Goal: Information Seeking & Learning: Check status

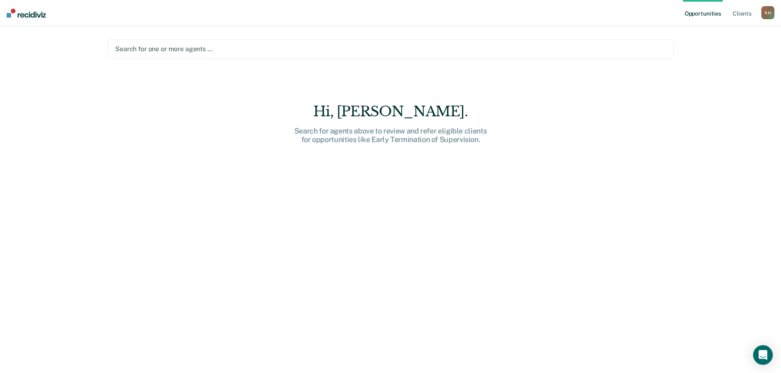
click at [564, 43] on div "Search for one or more agents …" at bounding box center [390, 48] width 552 height 11
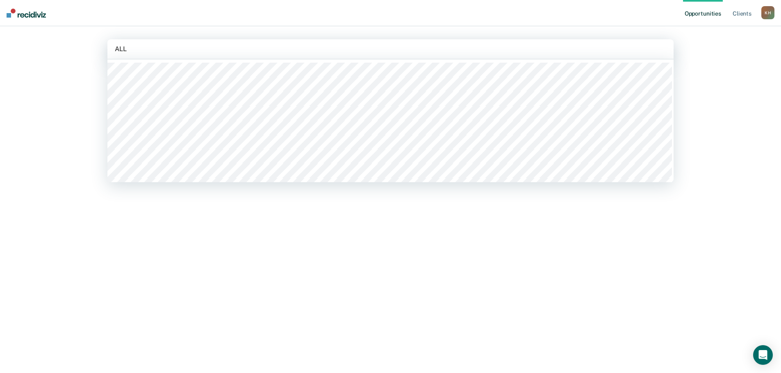
type input "ALLE"
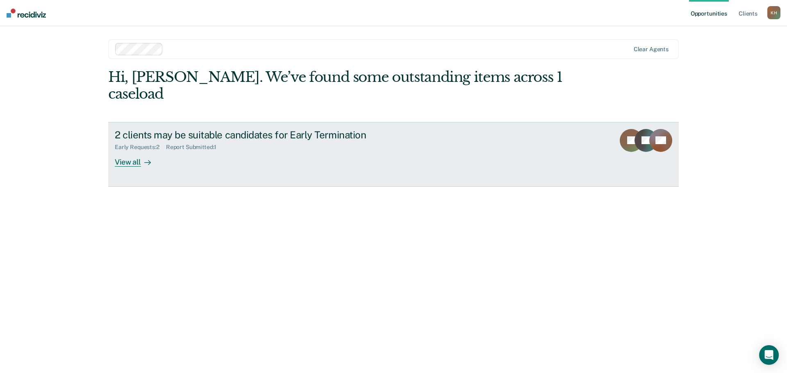
click at [145, 159] on icon at bounding box center [147, 162] width 7 height 7
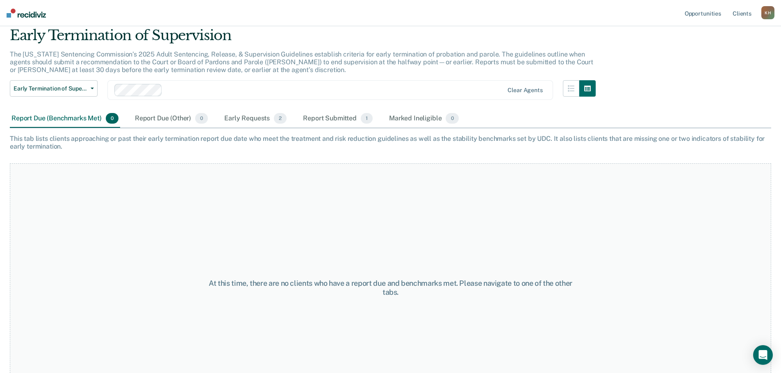
scroll to position [68, 0]
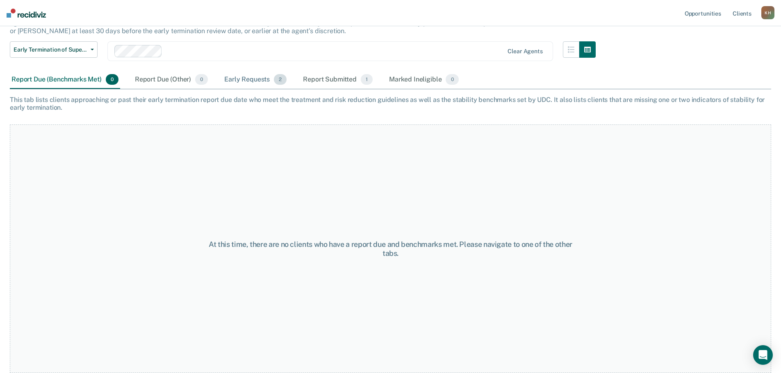
click at [251, 77] on div "Early Requests 2" at bounding box center [256, 80] width 66 height 18
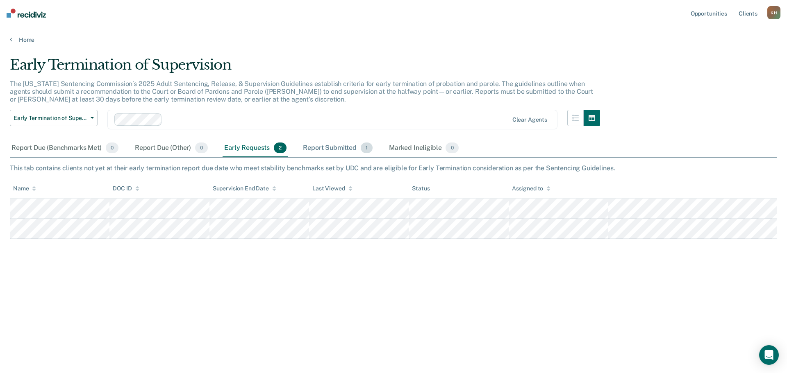
click at [332, 148] on div "Report Submitted 1" at bounding box center [337, 148] width 73 height 18
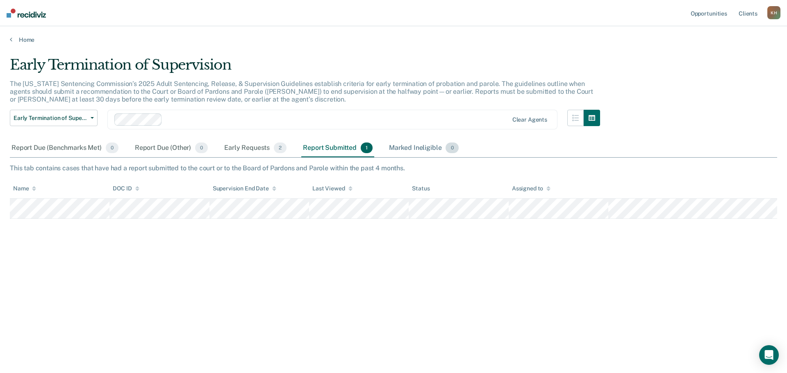
click at [421, 147] on div "Marked Ineligible 0" at bounding box center [423, 148] width 73 height 18
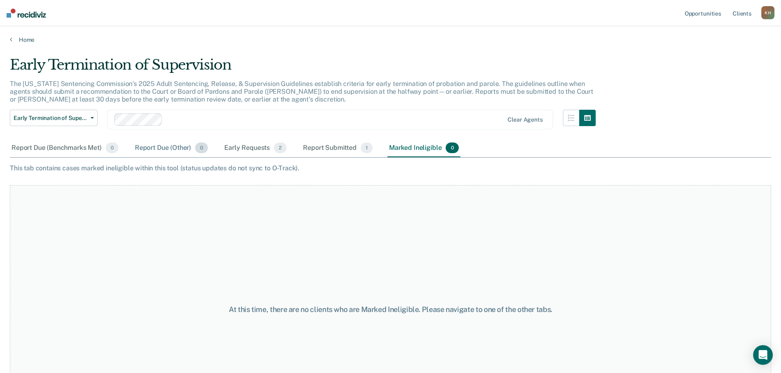
click at [167, 150] on div "Report Due (Other) 0" at bounding box center [171, 148] width 76 height 18
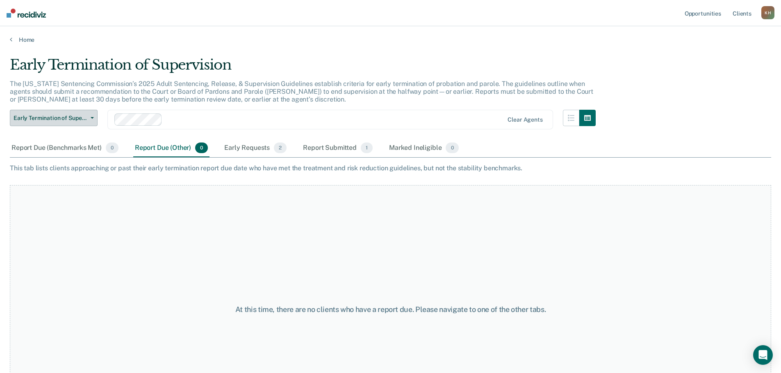
click at [86, 117] on span "Early Termination of Supervision" at bounding box center [51, 118] width 74 height 7
click at [520, 141] on div "Report Due (Benchmarks Met) 0 Report Due (Other) 0 Early Requests 2 Report Subm…" at bounding box center [390, 148] width 761 height 18
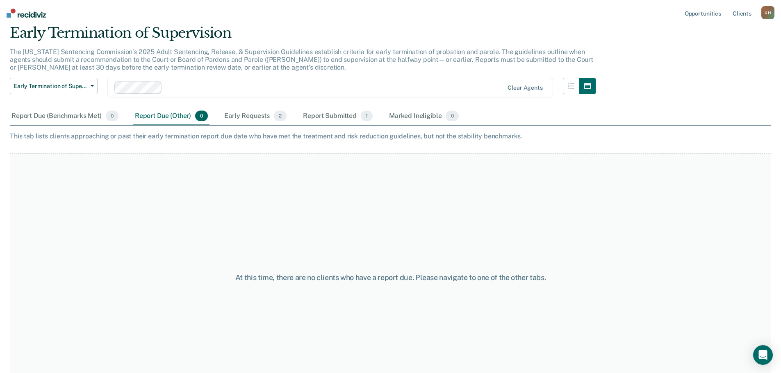
scroll to position [61, 0]
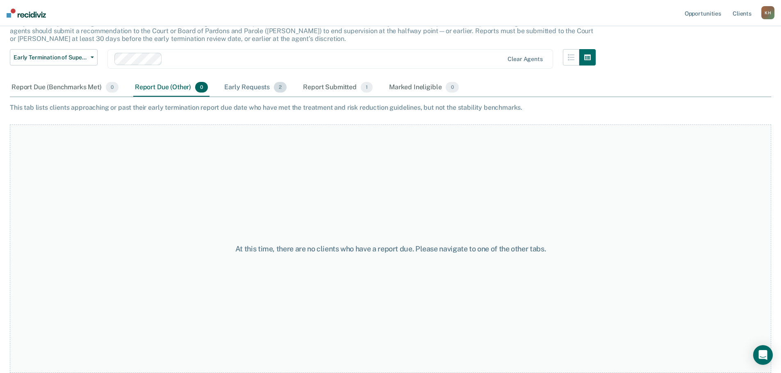
click at [267, 85] on div "Early Requests 2" at bounding box center [256, 88] width 66 height 18
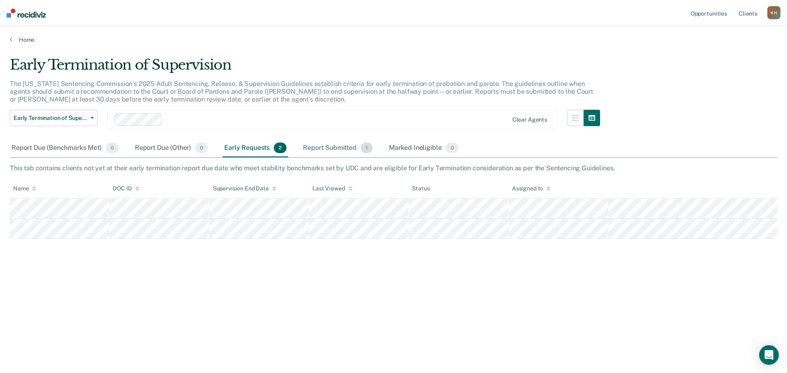
click at [346, 148] on div "Report Submitted 1" at bounding box center [337, 148] width 73 height 18
